Goal: Task Accomplishment & Management: Complete application form

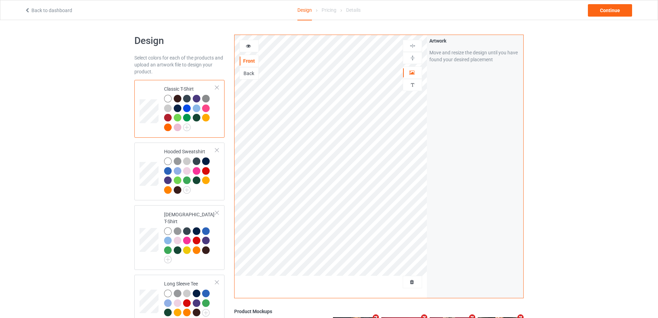
scroll to position [138, 0]
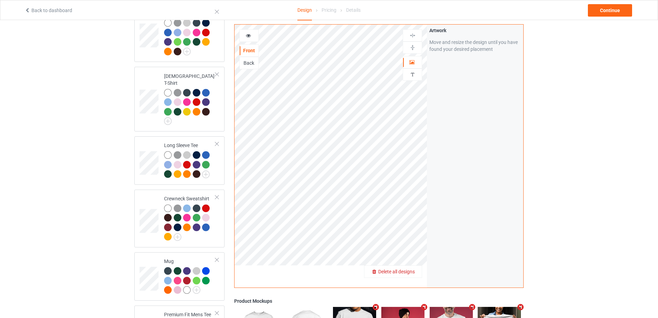
click at [410, 273] on span "Delete all designs" at bounding box center [396, 271] width 37 height 6
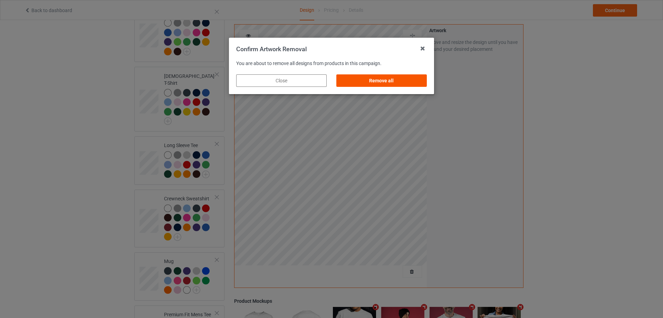
click at [398, 79] on div "Remove all" at bounding box center [382, 80] width 91 height 12
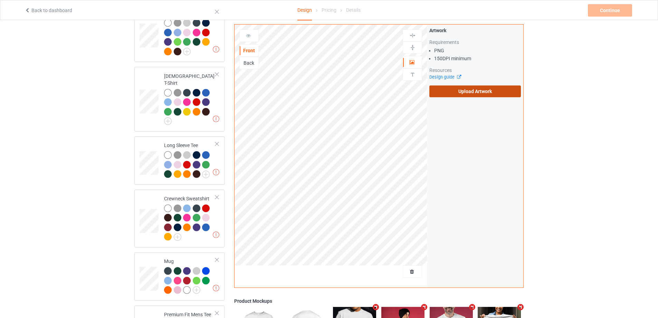
click at [445, 94] on label "Upload Artwork" at bounding box center [475, 91] width 92 height 12
click at [0, 0] on input "Upload Artwork" at bounding box center [0, 0] width 0 height 0
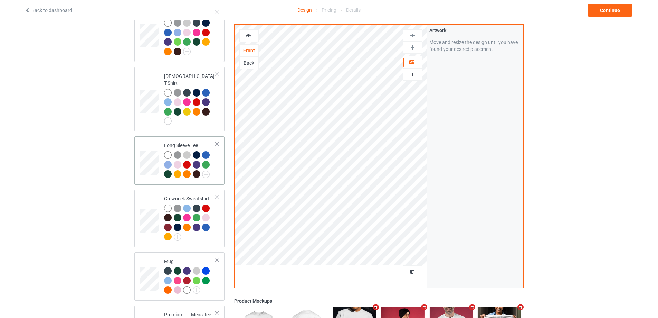
scroll to position [311, 0]
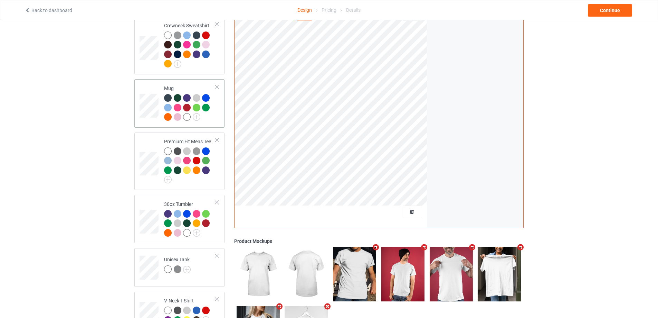
click at [217, 108] on td "Mug" at bounding box center [189, 103] width 59 height 43
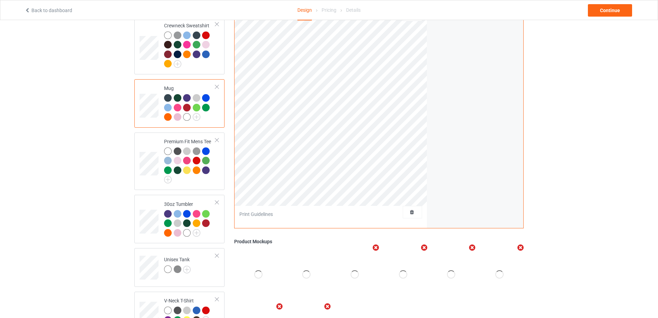
scroll to position [276, 0]
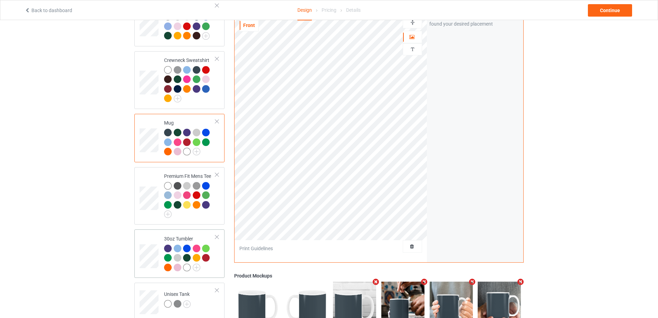
click at [219, 260] on td "30oz Tumbler" at bounding box center [189, 253] width 59 height 43
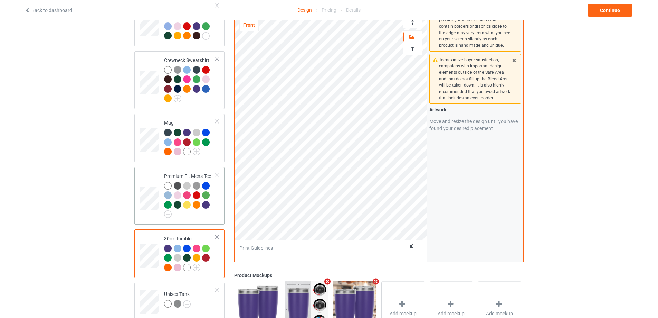
scroll to position [367, 0]
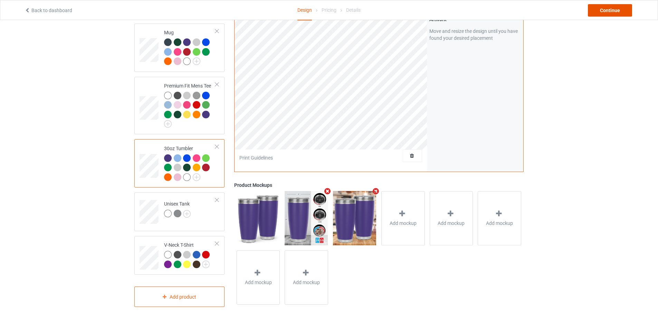
click at [619, 9] on div "Continue" at bounding box center [610, 10] width 44 height 12
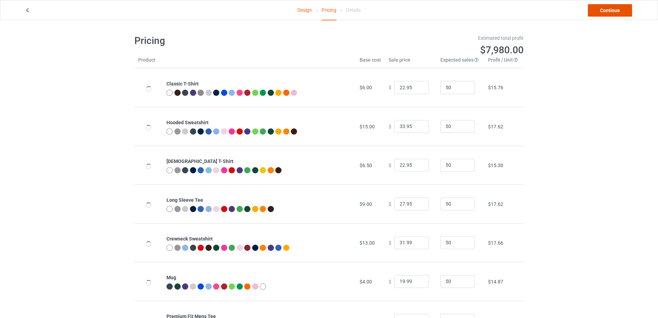
click at [619, 8] on link "Continue" at bounding box center [610, 10] width 44 height 12
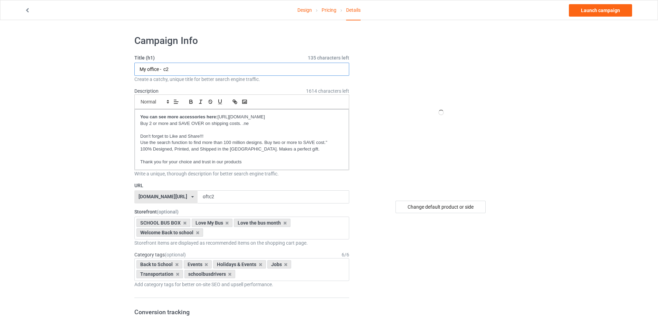
click at [234, 73] on input "My office - c2" at bounding box center [241, 69] width 215 height 13
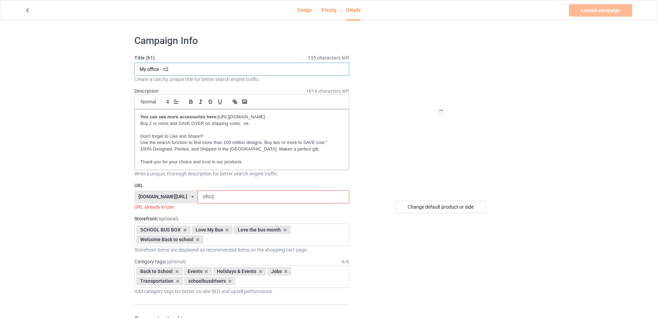
click at [234, 73] on input "My office - c2" at bounding box center [241, 69] width 215 height 13
paste input "Driving a bus everyday is not a job for the weak"
type input "Driving a bus everyday is not a job for the weak"
click at [212, 195] on input "oftc2" at bounding box center [273, 196] width 151 height 13
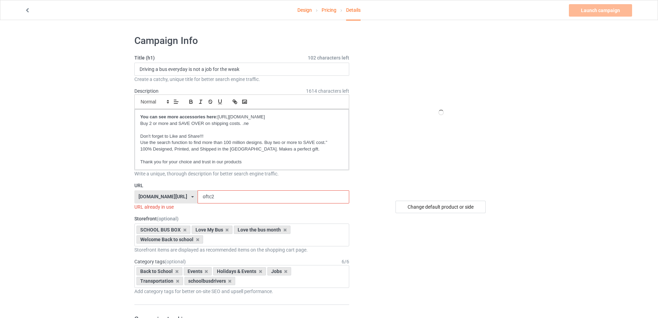
click at [212, 195] on input "oftc2" at bounding box center [273, 196] width 151 height 13
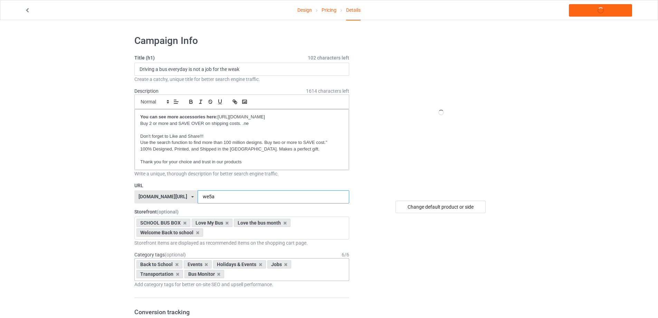
scroll to position [35, 0]
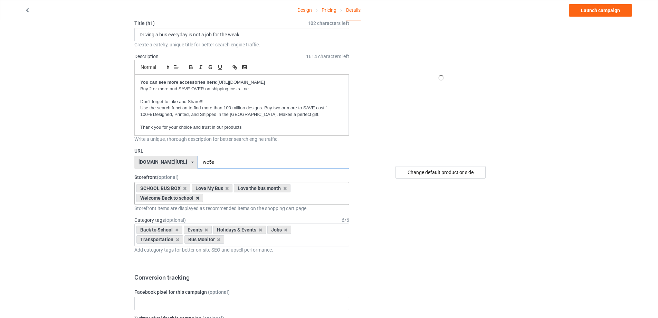
type input "we5a"
click at [197, 197] on icon at bounding box center [197, 198] width 3 height 4
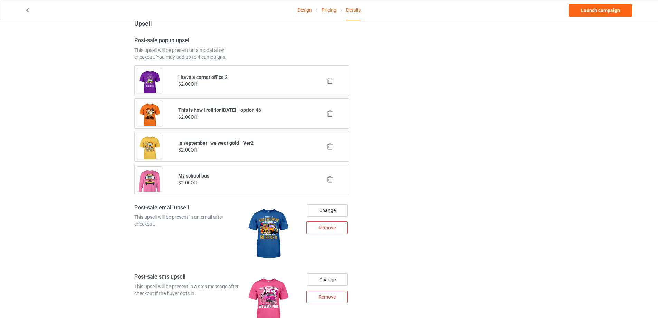
scroll to position [868, 0]
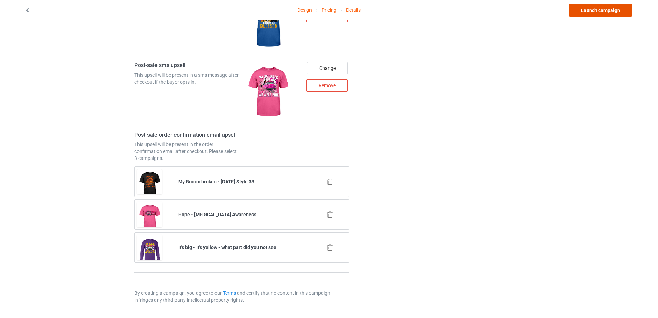
click at [597, 11] on link "Launch campaign" at bounding box center [600, 10] width 63 height 12
